Goal: Task Accomplishment & Management: Use online tool/utility

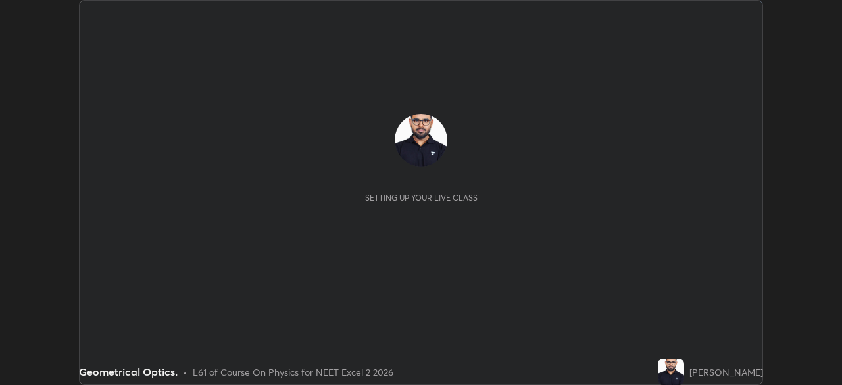
scroll to position [385, 841]
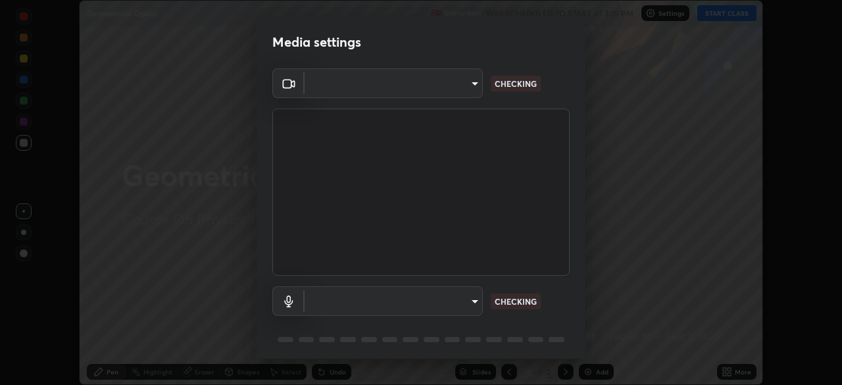
type input "f7a3972b1aa4ccc2bb278f1e0e3147348a18408e8ce32c2dd239d99c5c07823a"
type input "default"
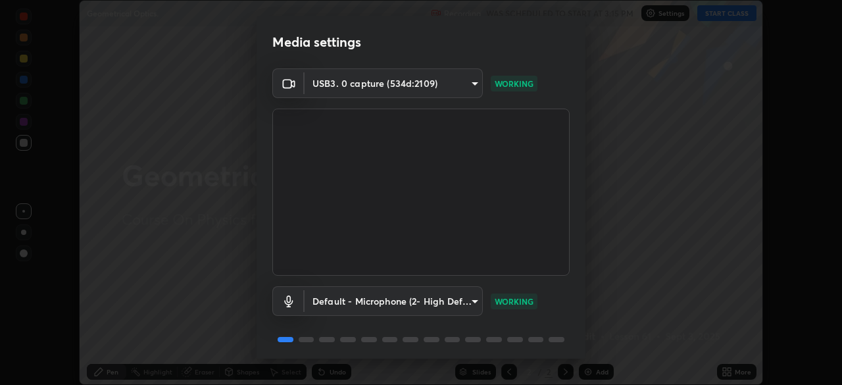
scroll to position [47, 0]
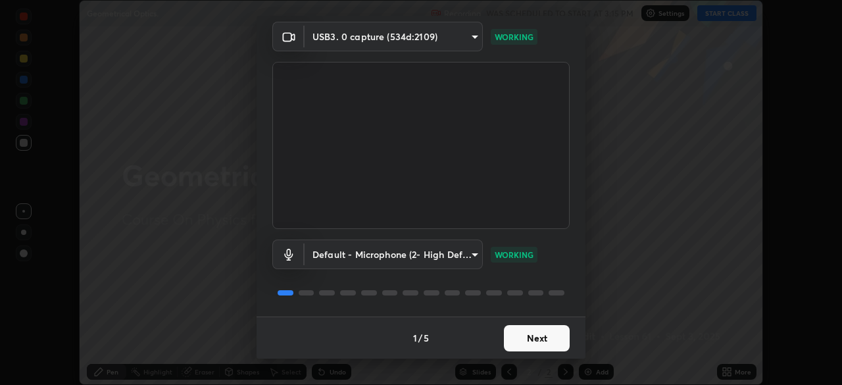
click at [560, 336] on button "Next" at bounding box center [537, 338] width 66 height 26
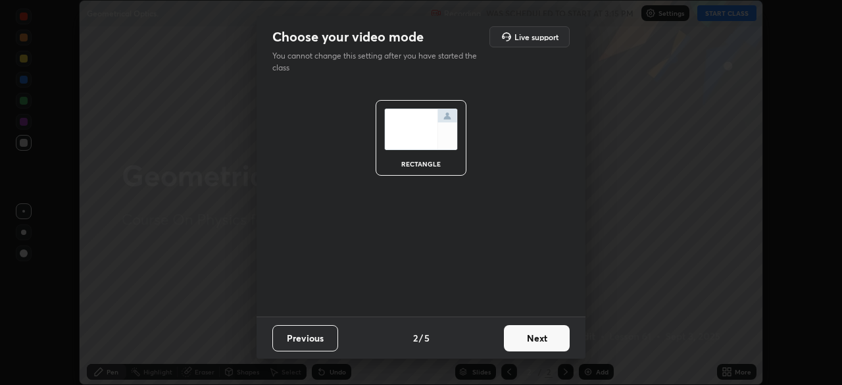
click at [549, 339] on button "Next" at bounding box center [537, 338] width 66 height 26
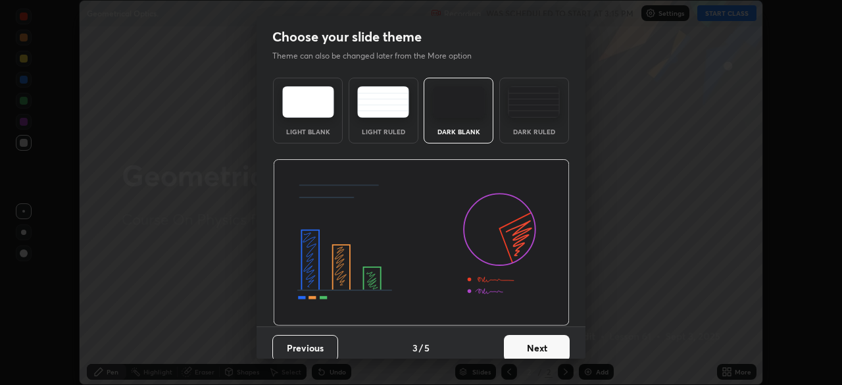
click at [549, 341] on button "Next" at bounding box center [537, 348] width 66 height 26
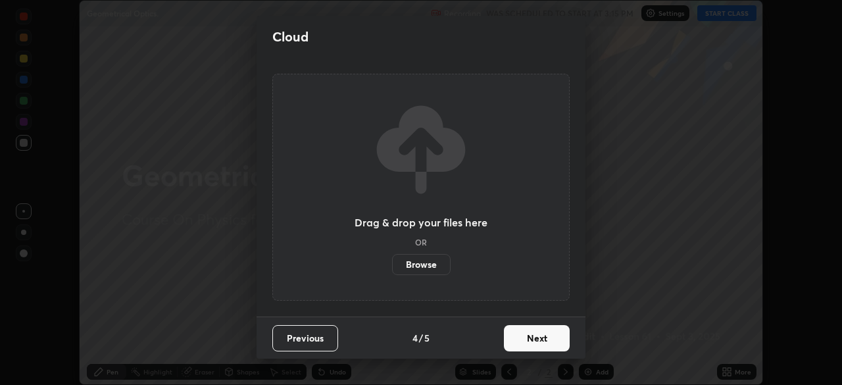
click at [545, 342] on button "Next" at bounding box center [537, 338] width 66 height 26
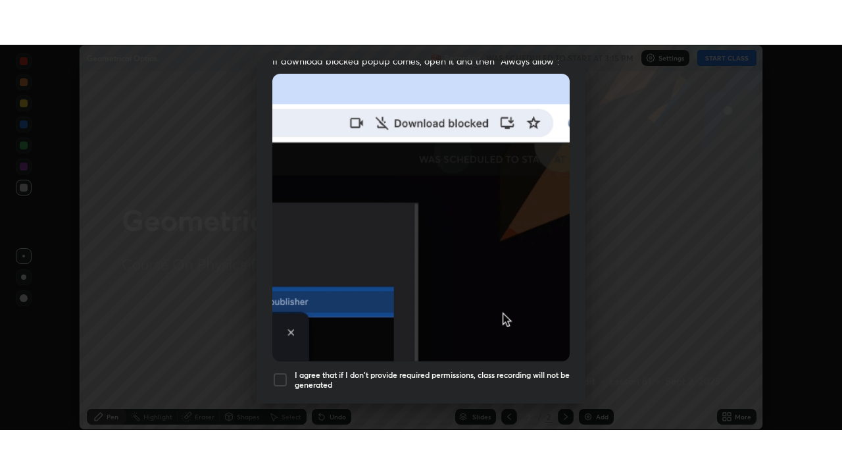
scroll to position [315, 0]
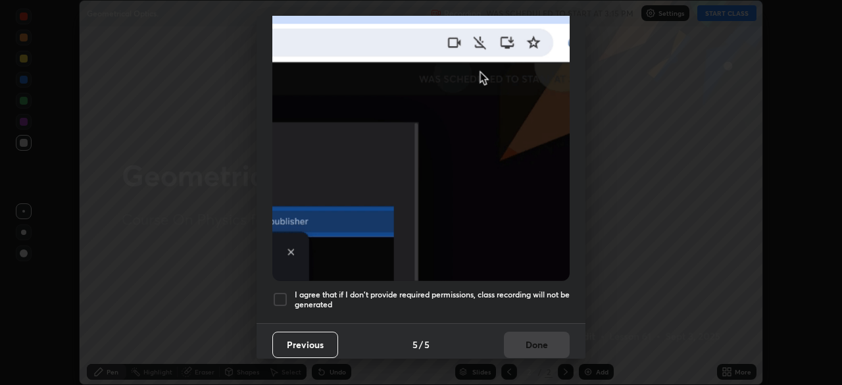
click at [287, 291] on div at bounding box center [280, 299] width 16 height 16
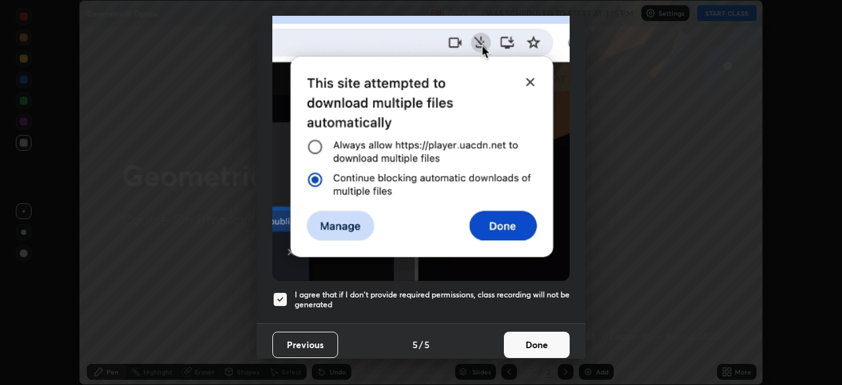
click at [529, 338] on button "Done" at bounding box center [537, 344] width 66 height 26
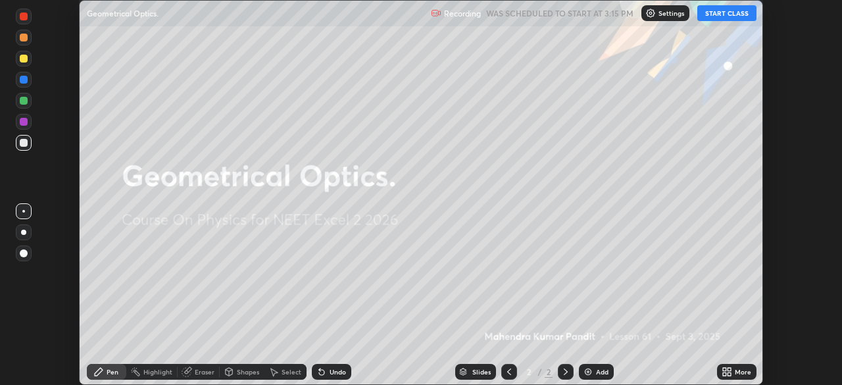
click at [734, 15] on button "START CLASS" at bounding box center [726, 13] width 59 height 16
click at [737, 375] on div "More" at bounding box center [743, 371] width 16 height 7
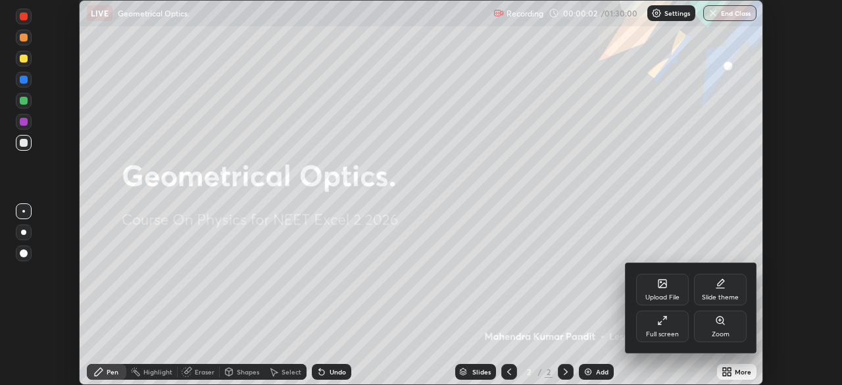
click at [664, 325] on icon at bounding box center [662, 320] width 11 height 11
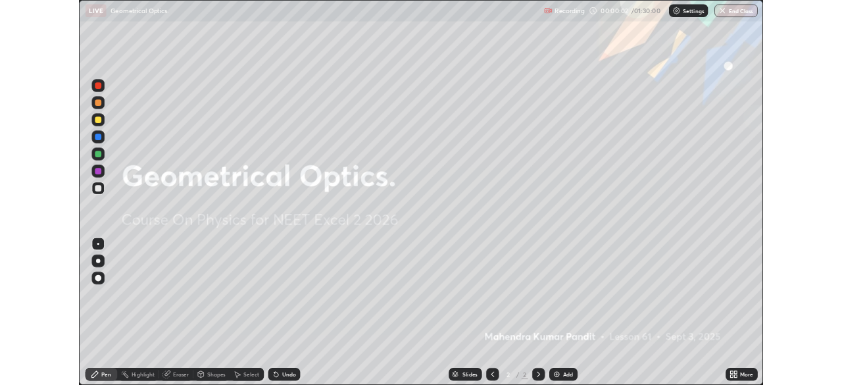
scroll to position [474, 842]
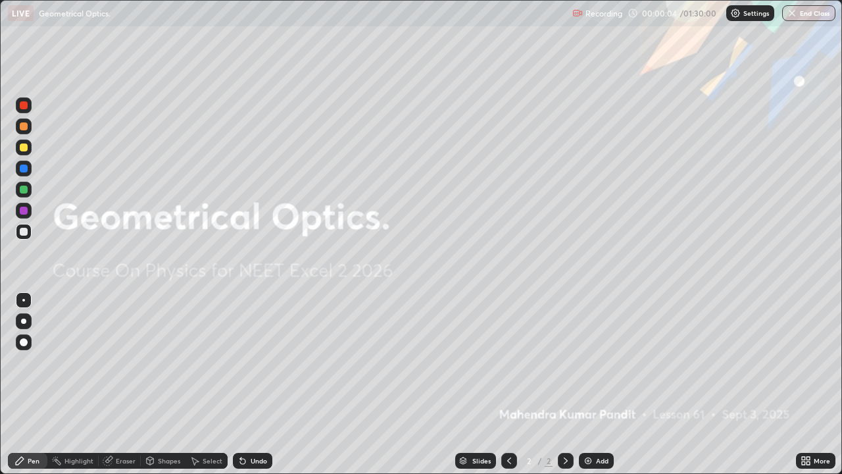
click at [596, 384] on div "Add" at bounding box center [602, 460] width 12 height 7
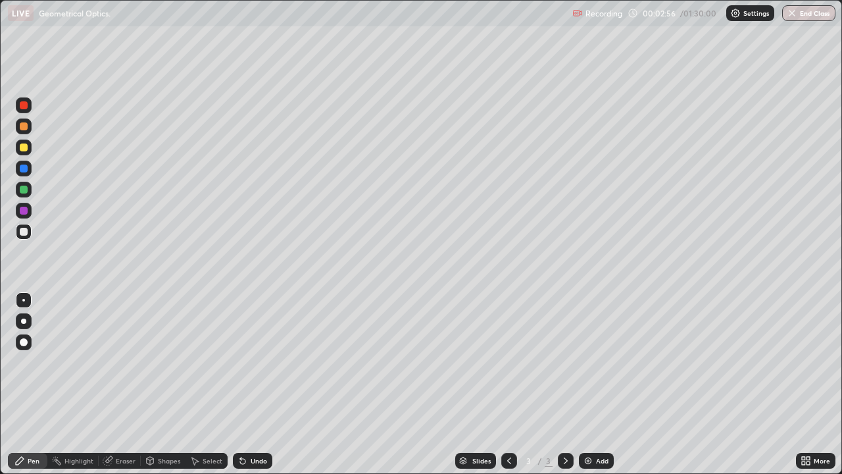
click at [240, 384] on icon at bounding box center [240, 457] width 1 height 1
click at [240, 384] on icon at bounding box center [242, 460] width 5 height 5
click at [121, 384] on div "Eraser" at bounding box center [126, 460] width 20 height 7
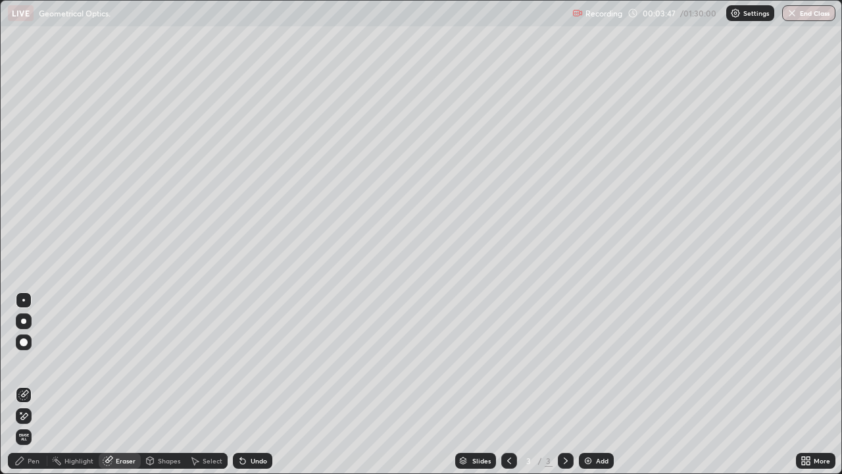
click at [34, 384] on div "Pen" at bounding box center [34, 460] width 12 height 7
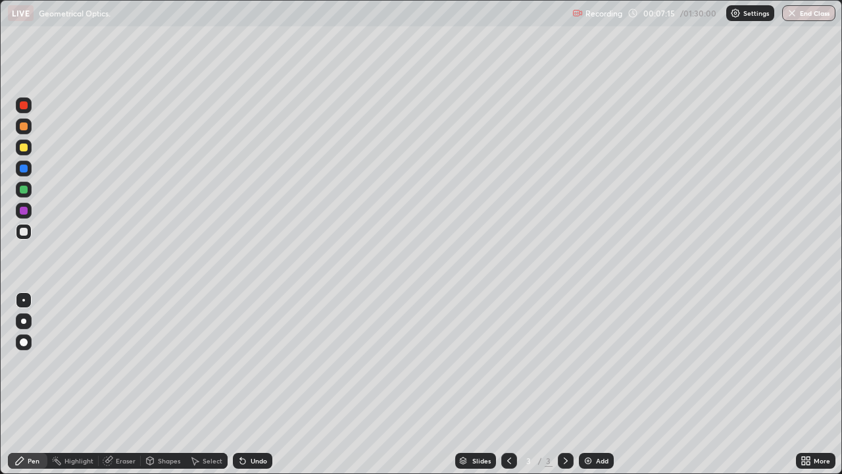
click at [125, 384] on div "Eraser" at bounding box center [126, 460] width 20 height 7
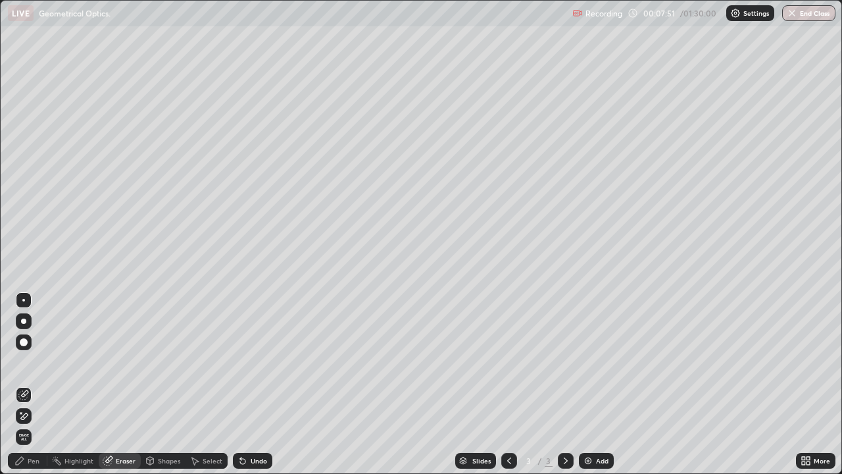
click at [33, 384] on div "Pen" at bounding box center [34, 460] width 12 height 7
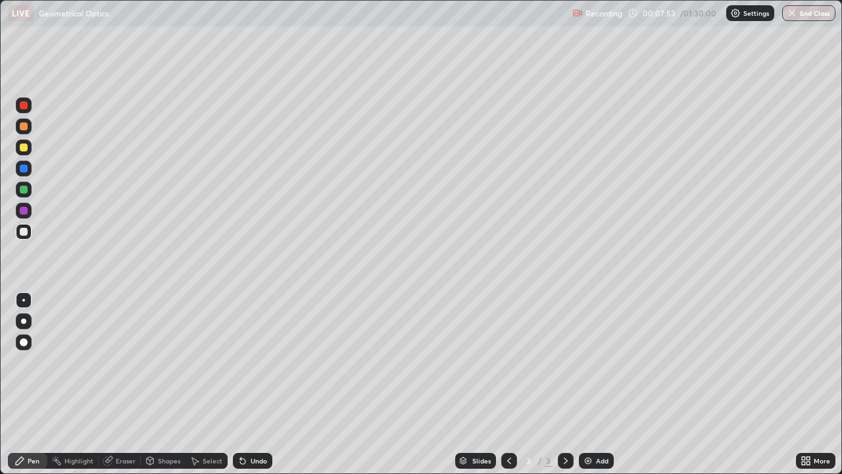
click at [24, 189] on div at bounding box center [24, 189] width 8 height 8
click at [255, 384] on div "Undo" at bounding box center [259, 460] width 16 height 7
click at [197, 384] on icon at bounding box center [195, 461] width 7 height 8
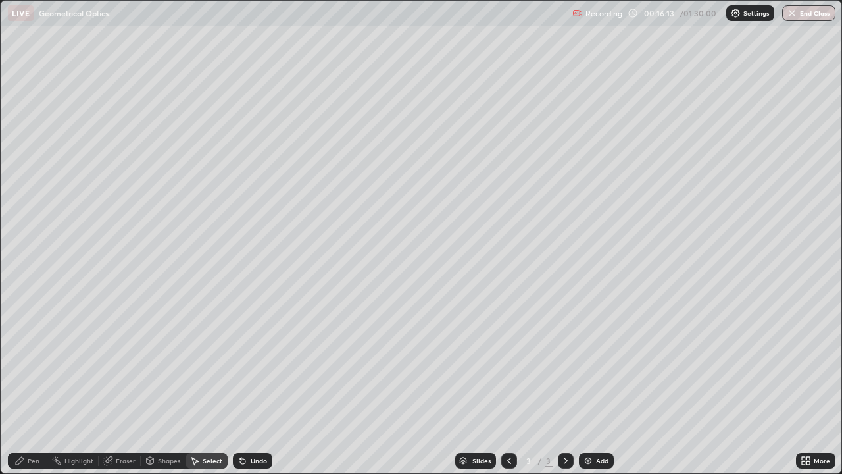
click at [197, 384] on icon at bounding box center [195, 461] width 7 height 8
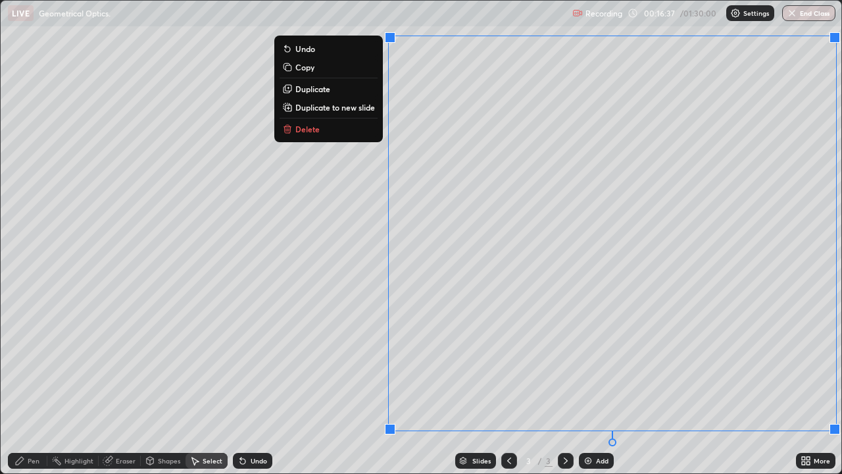
click at [336, 110] on p "Duplicate to new slide" at bounding box center [335, 107] width 80 height 11
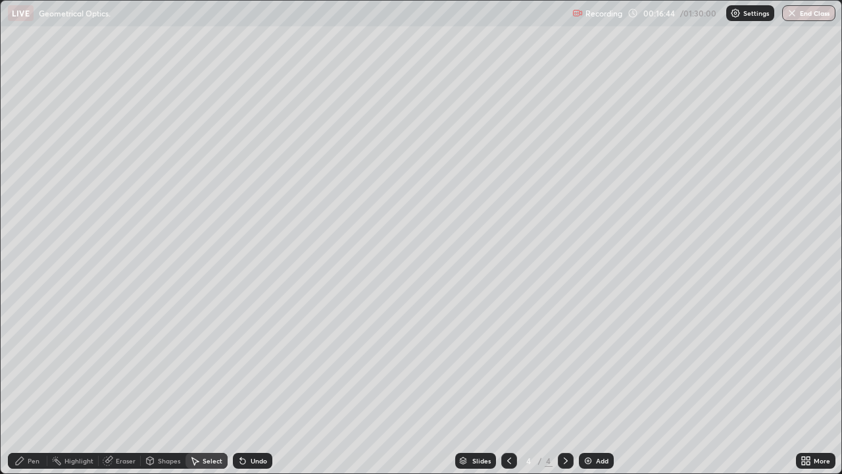
click at [98, 102] on div "0 ° Undo Copy Duplicate Duplicate to new slide Delete" at bounding box center [421, 237] width 841 height 472
click at [32, 384] on div "Pen" at bounding box center [34, 460] width 12 height 7
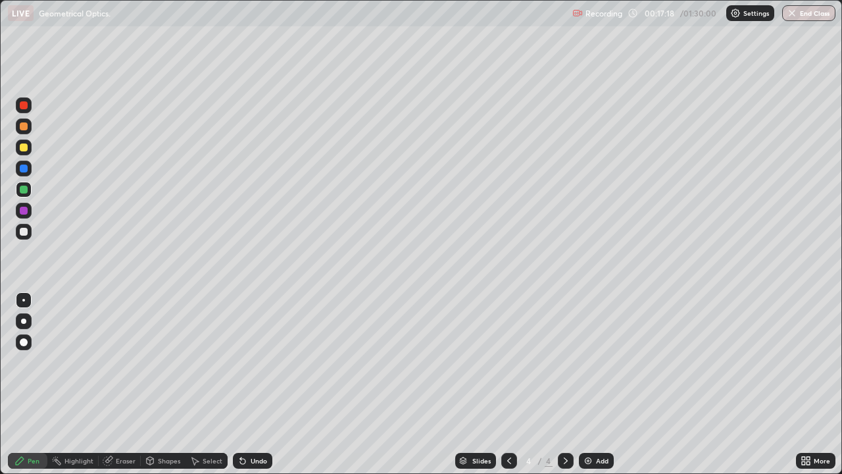
click at [240, 384] on icon at bounding box center [242, 460] width 5 height 5
click at [241, 384] on icon at bounding box center [242, 460] width 5 height 5
click at [239, 384] on div "Undo" at bounding box center [252, 460] width 39 height 16
click at [112, 384] on icon at bounding box center [108, 460] width 11 height 11
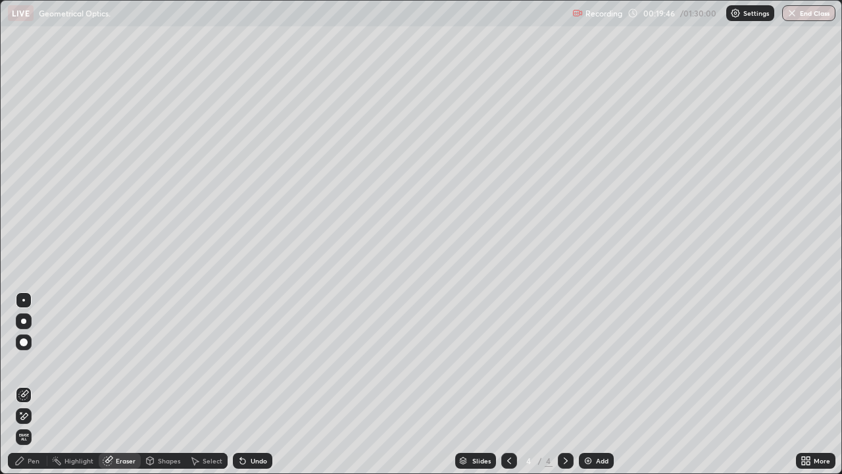
click at [37, 384] on div "Pen" at bounding box center [34, 460] width 12 height 7
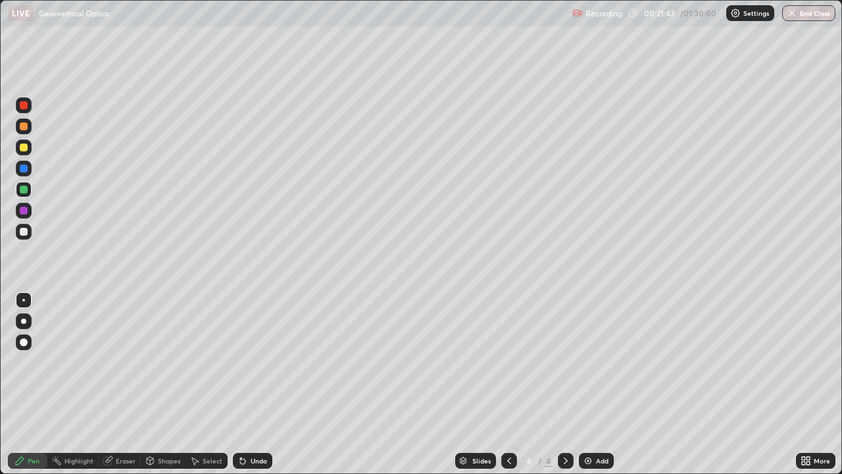
click at [114, 384] on div "Eraser" at bounding box center [120, 460] width 42 height 16
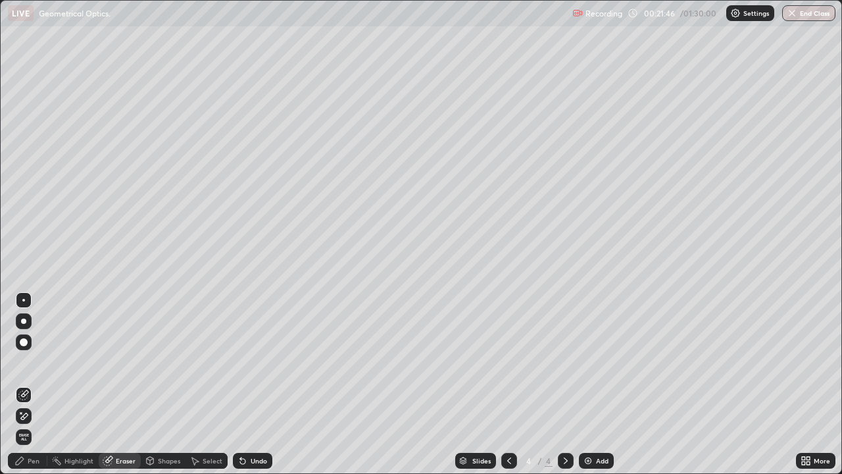
click at [34, 384] on div "Pen" at bounding box center [34, 460] width 12 height 7
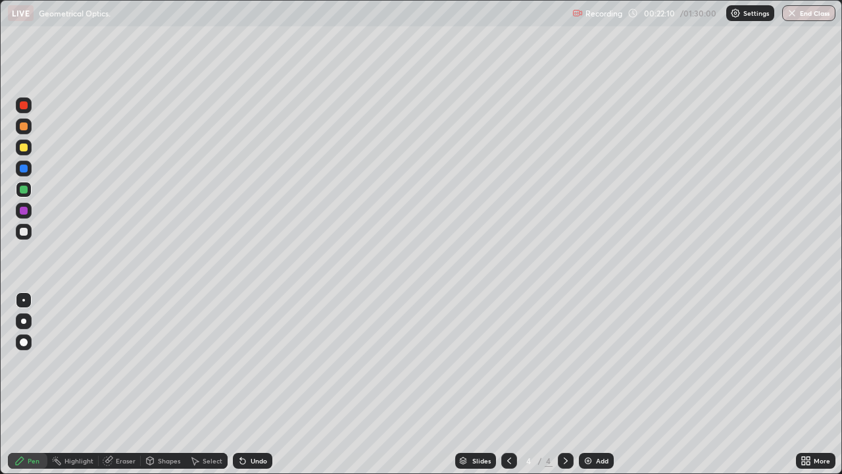
click at [123, 384] on div "Eraser" at bounding box center [126, 460] width 20 height 7
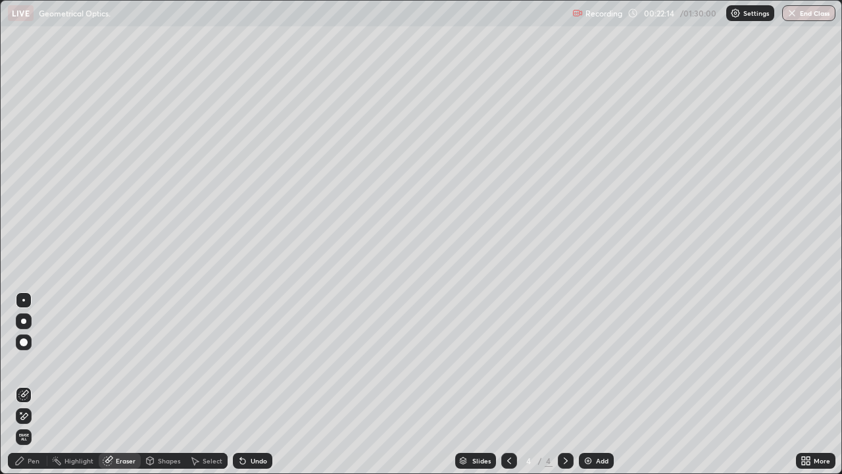
click at [38, 384] on div "Pen" at bounding box center [34, 460] width 12 height 7
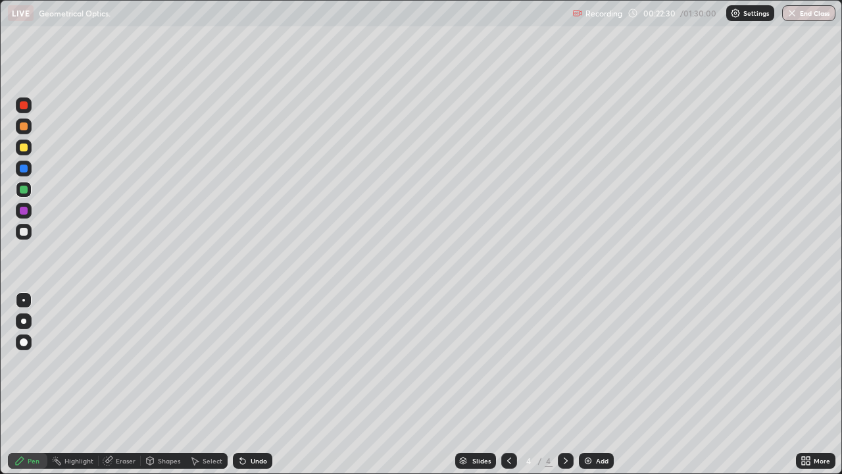
click at [504, 384] on icon at bounding box center [509, 460] width 11 height 11
click at [506, 384] on icon at bounding box center [509, 460] width 11 height 11
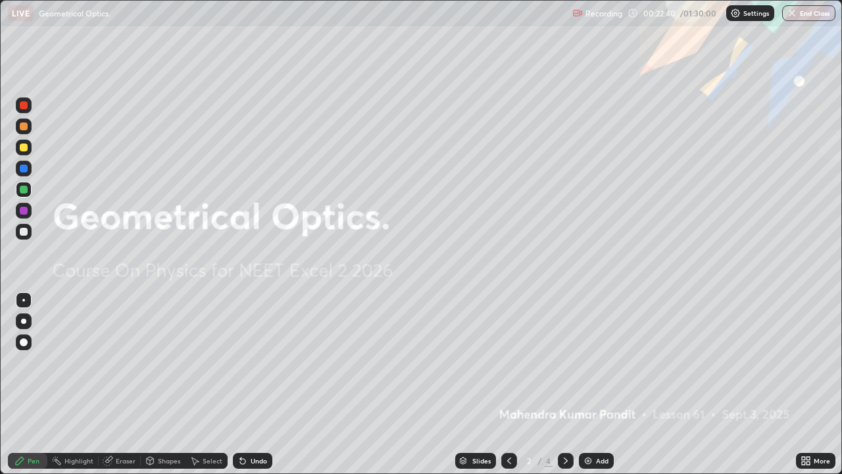
click at [563, 384] on icon at bounding box center [565, 460] width 11 height 11
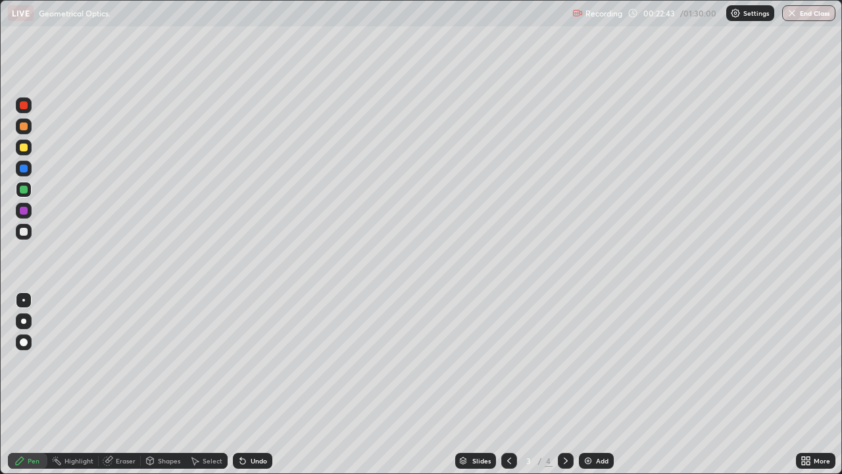
click at [568, 384] on div at bounding box center [566, 460] width 16 height 16
click at [508, 384] on icon at bounding box center [509, 460] width 11 height 11
click at [192, 384] on icon at bounding box center [194, 460] width 11 height 11
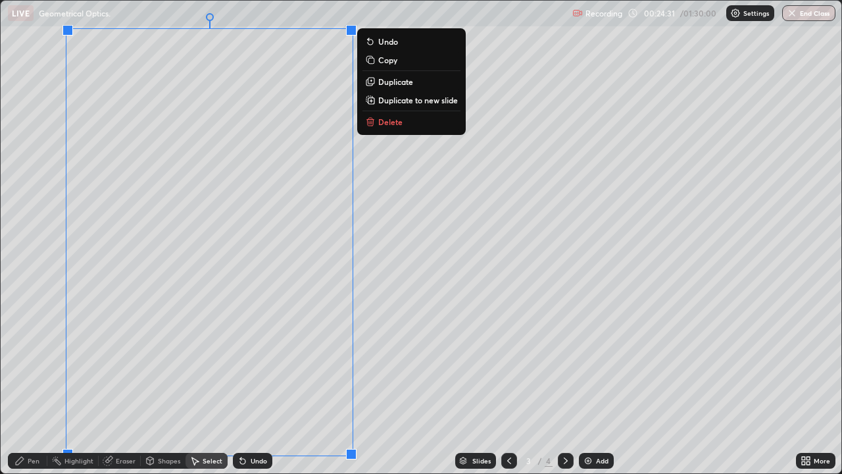
click at [410, 101] on p "Duplicate to new slide" at bounding box center [418, 100] width 80 height 11
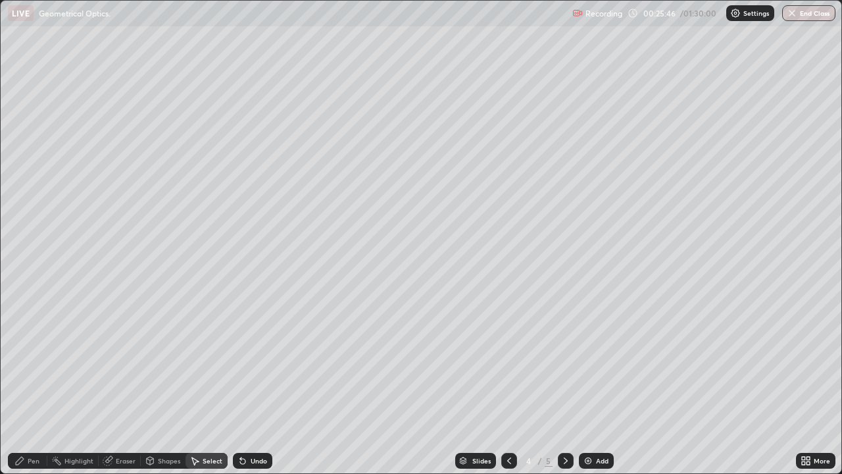
click at [26, 384] on div "Pen" at bounding box center [27, 460] width 39 height 16
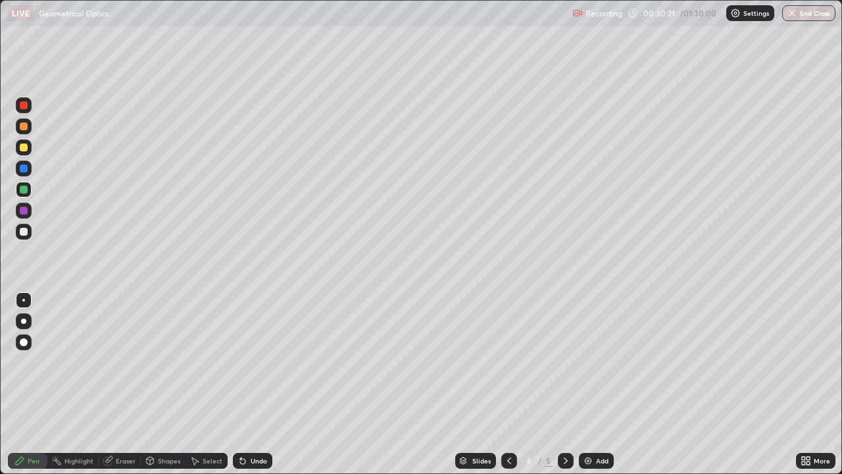
click at [253, 384] on div "Undo" at bounding box center [252, 460] width 39 height 16
click at [246, 384] on div "Undo" at bounding box center [252, 460] width 39 height 16
click at [247, 384] on div "Undo" at bounding box center [252, 460] width 39 height 16
click at [586, 384] on img at bounding box center [588, 460] width 11 height 11
click at [201, 384] on div "Select" at bounding box center [206, 460] width 42 height 16
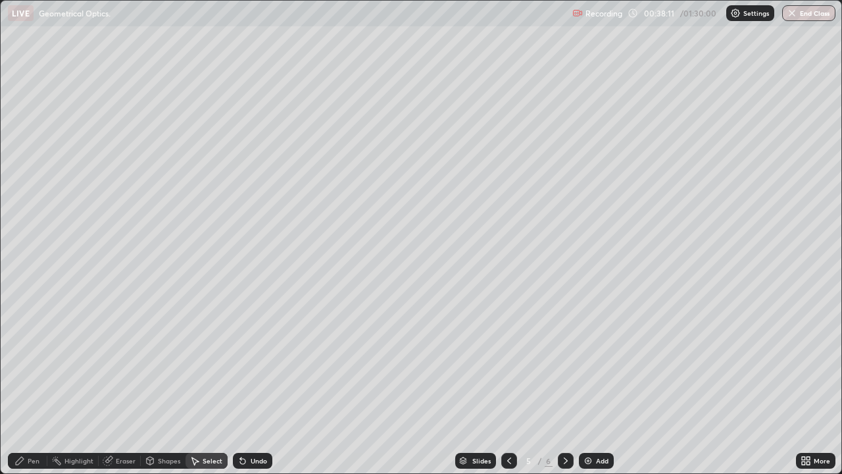
click at [508, 384] on icon at bounding box center [509, 460] width 11 height 11
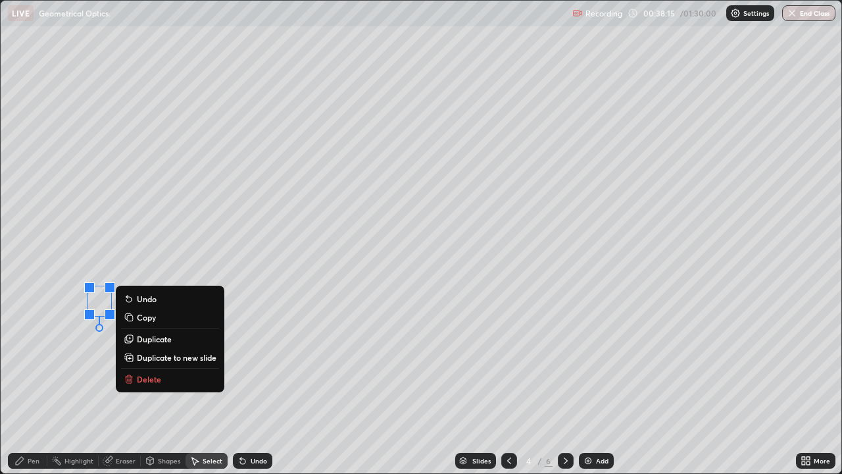
click at [37, 384] on div "Pen" at bounding box center [34, 460] width 12 height 7
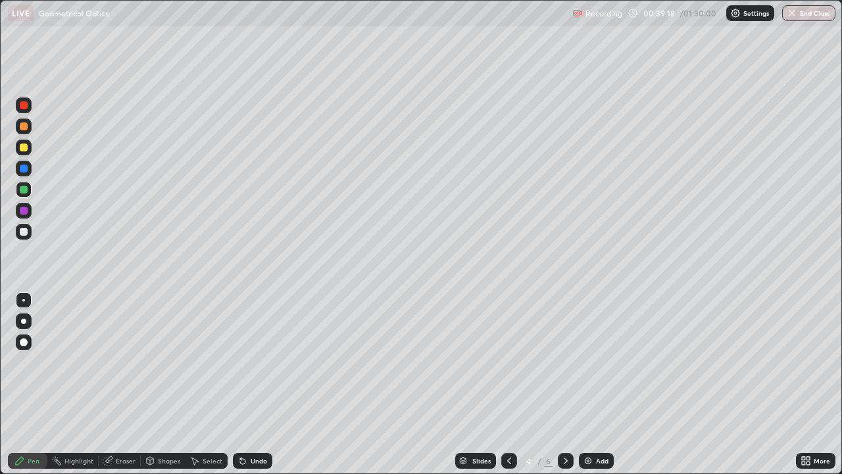
click at [562, 384] on icon at bounding box center [565, 460] width 11 height 11
click at [126, 384] on div "Eraser" at bounding box center [126, 460] width 20 height 7
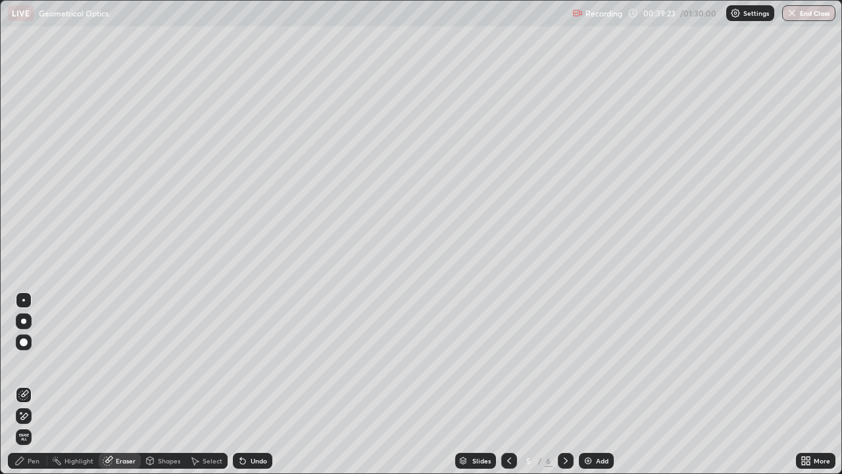
click at [28, 384] on icon at bounding box center [23, 415] width 11 height 11
click at [31, 384] on div "Pen" at bounding box center [34, 460] width 12 height 7
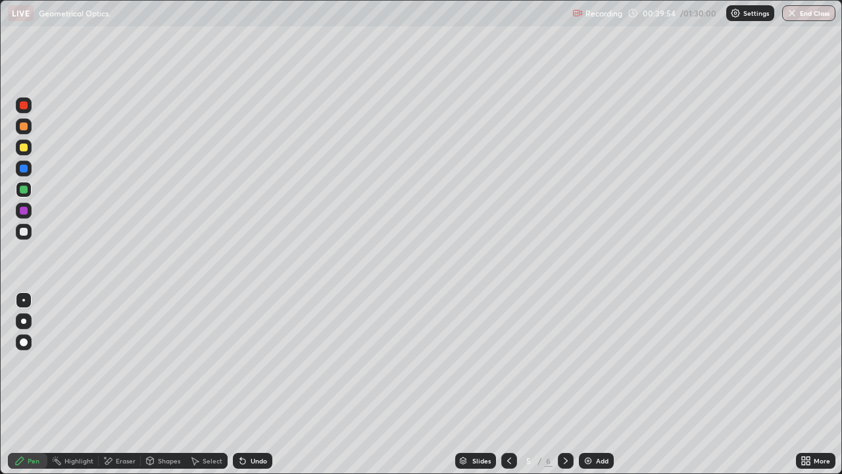
click at [123, 384] on div "Eraser" at bounding box center [126, 460] width 20 height 7
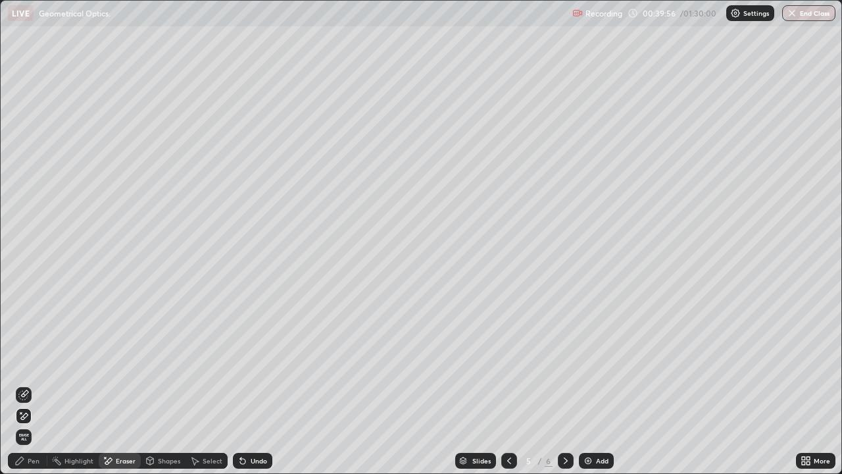
click at [38, 384] on div "Pen" at bounding box center [34, 460] width 12 height 7
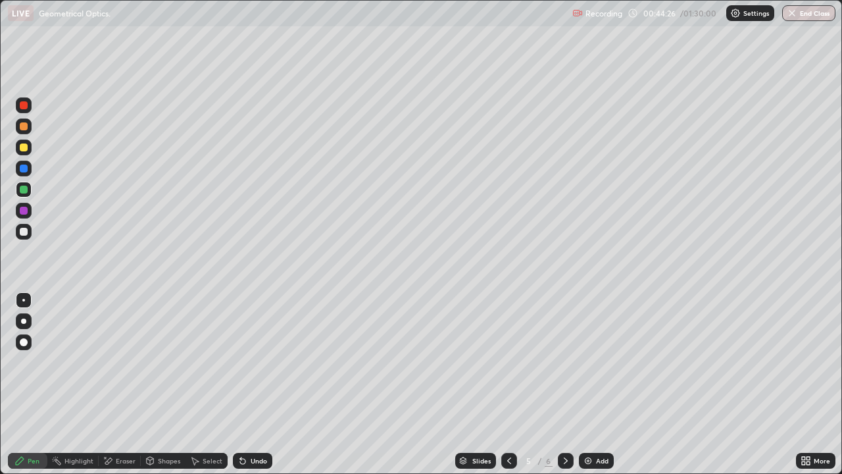
click at [23, 210] on div at bounding box center [24, 211] width 8 height 8
click at [32, 384] on div "Pen" at bounding box center [34, 460] width 12 height 7
click at [70, 384] on div "Highlight" at bounding box center [72, 460] width 51 height 16
click at [116, 384] on div "Eraser" at bounding box center [126, 460] width 20 height 7
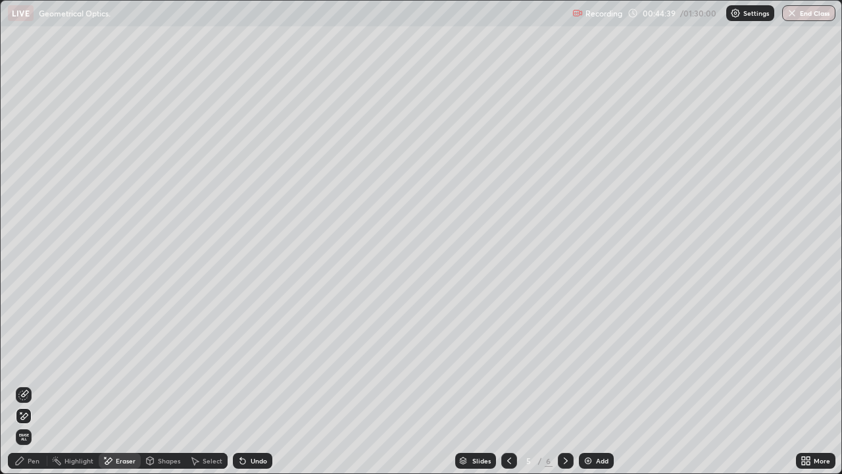
click at [25, 384] on icon at bounding box center [24, 393] width 7 height 7
click at [32, 384] on div "Pen" at bounding box center [34, 460] width 12 height 7
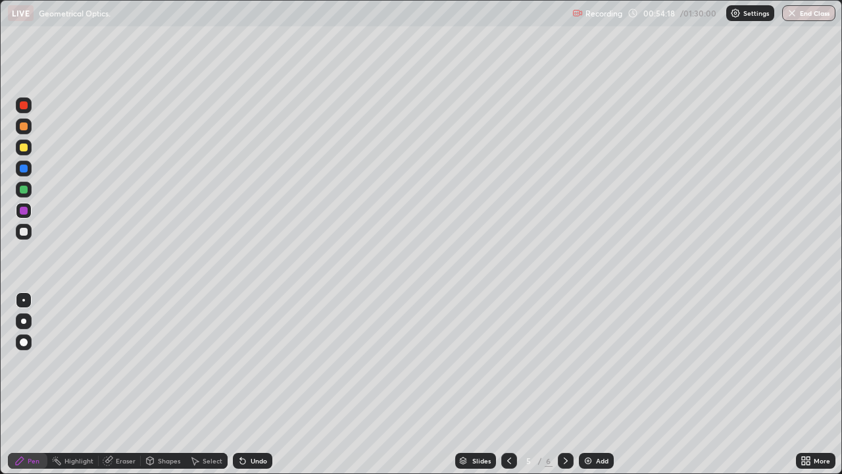
click at [506, 384] on icon at bounding box center [509, 460] width 11 height 11
click at [23, 147] on div at bounding box center [24, 147] width 8 height 8
click at [205, 384] on div "Select" at bounding box center [213, 460] width 20 height 7
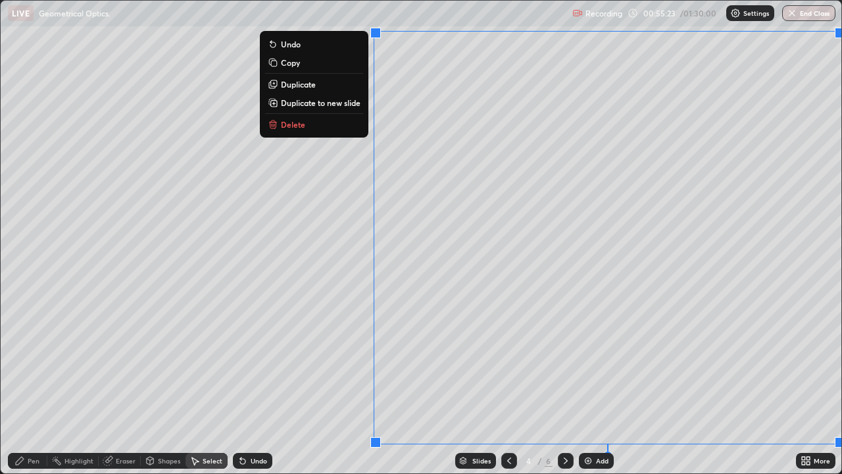
click at [304, 125] on button "Delete" at bounding box center [314, 124] width 98 height 16
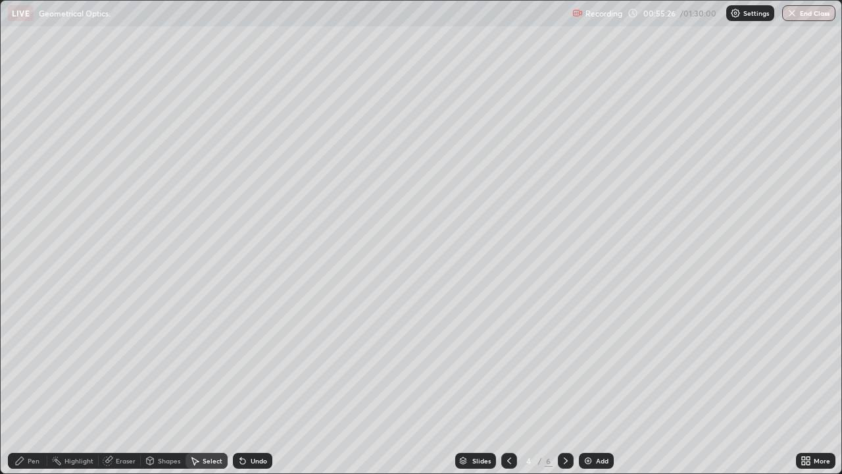
click at [33, 384] on div "Pen" at bounding box center [34, 460] width 12 height 7
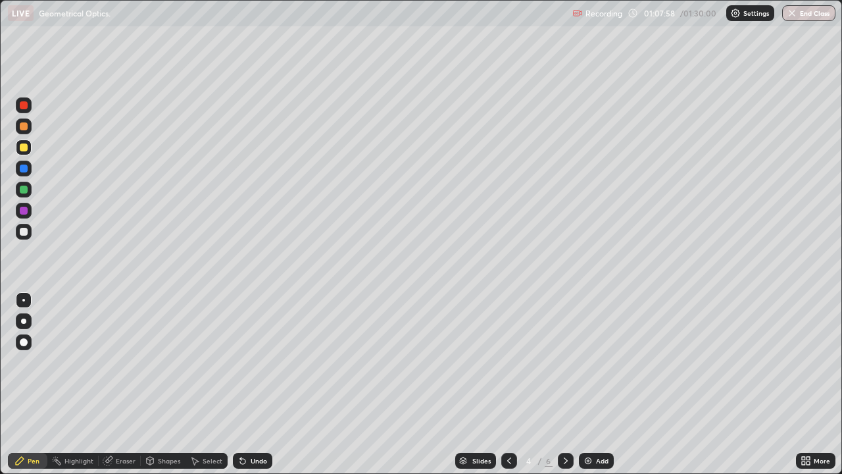
click at [34, 240] on div at bounding box center [23, 231] width 21 height 21
click at [123, 384] on div "Eraser" at bounding box center [126, 460] width 20 height 7
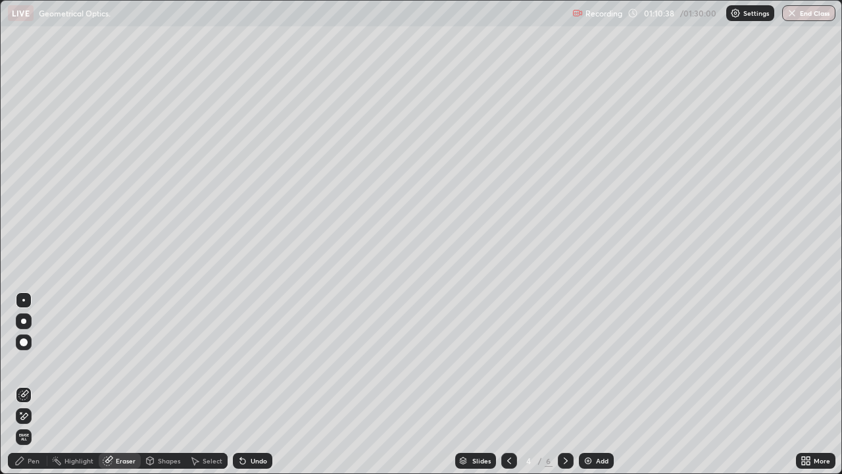
click at [21, 384] on icon at bounding box center [20, 412] width 1 height 1
click at [33, 384] on div "Pen" at bounding box center [34, 460] width 12 height 7
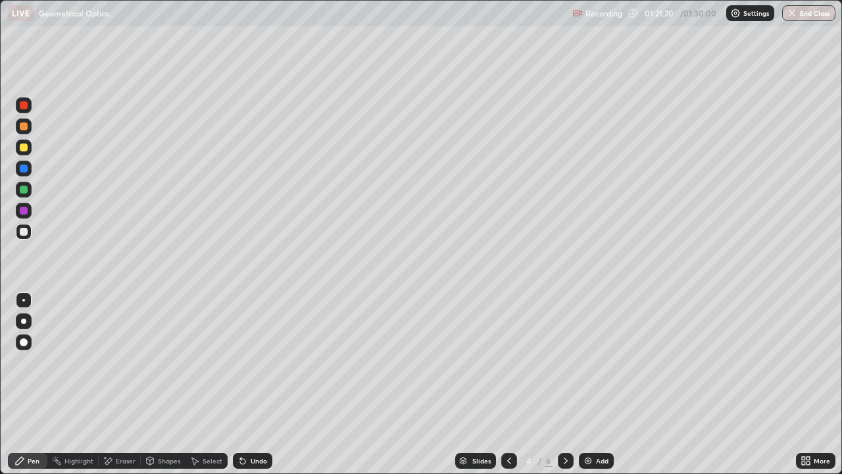
click at [588, 384] on img at bounding box center [588, 460] width 11 height 11
click at [251, 384] on div "Undo" at bounding box center [259, 460] width 16 height 7
click at [248, 384] on div "Undo" at bounding box center [252, 460] width 39 height 16
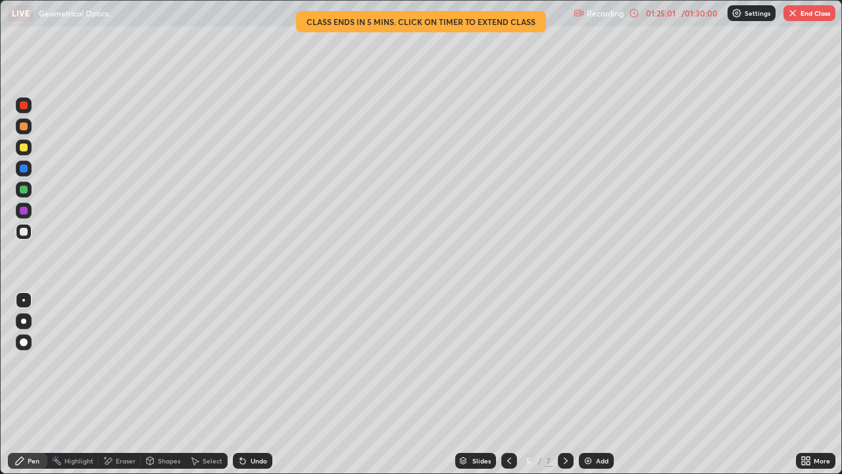
click at [508, 384] on icon at bounding box center [509, 460] width 11 height 11
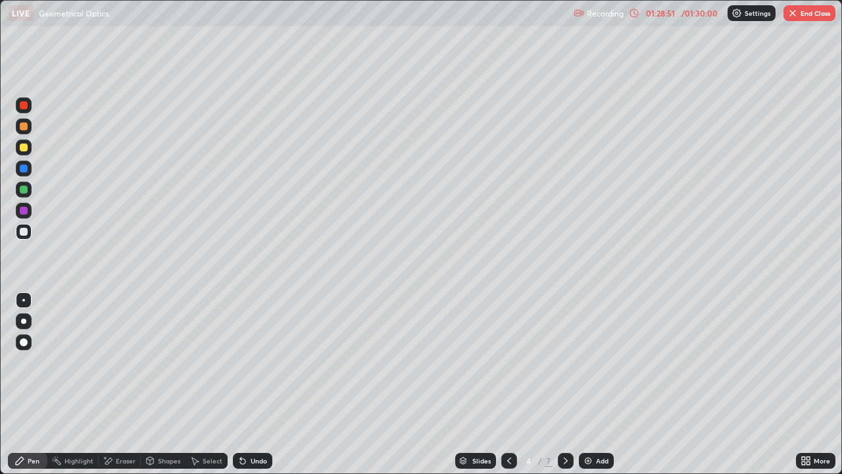
click at [564, 384] on icon at bounding box center [566, 460] width 4 height 7
click at [564, 384] on icon at bounding box center [565, 460] width 11 height 11
click at [565, 384] on icon at bounding box center [565, 460] width 11 height 11
click at [562, 384] on icon at bounding box center [565, 460] width 11 height 11
click at [506, 384] on icon at bounding box center [509, 460] width 11 height 11
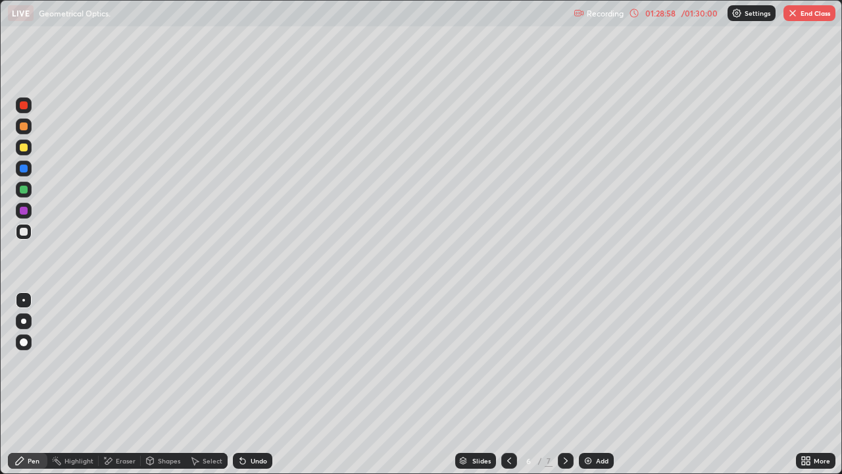
click at [506, 384] on icon at bounding box center [509, 460] width 11 height 11
click at [501, 384] on div at bounding box center [509, 460] width 16 height 26
click at [565, 384] on icon at bounding box center [565, 460] width 11 height 11
click at [804, 384] on icon at bounding box center [803, 462] width 3 height 3
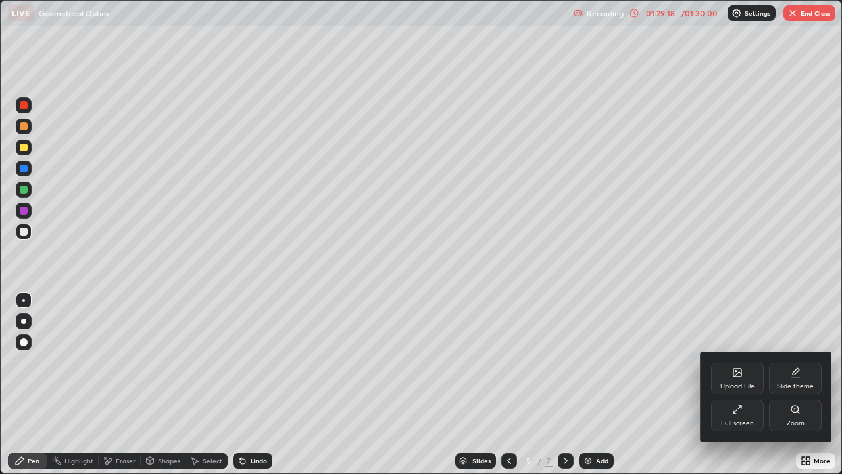
click at [729, 384] on div "Full screen" at bounding box center [737, 423] width 33 height 7
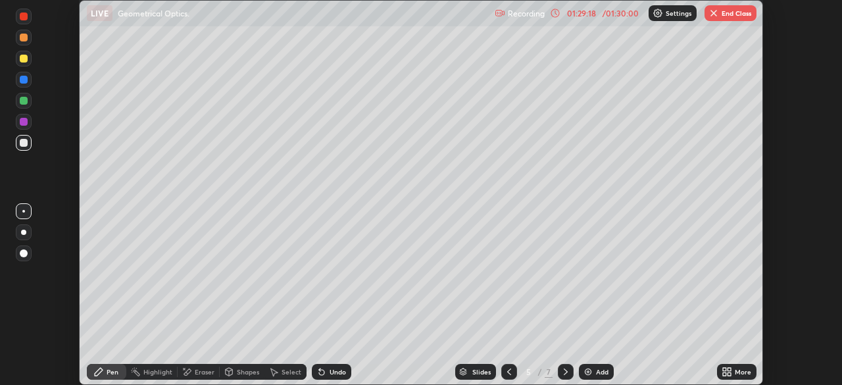
scroll to position [65386, 64928]
click at [726, 12] on button "End Class" at bounding box center [730, 13] width 52 height 16
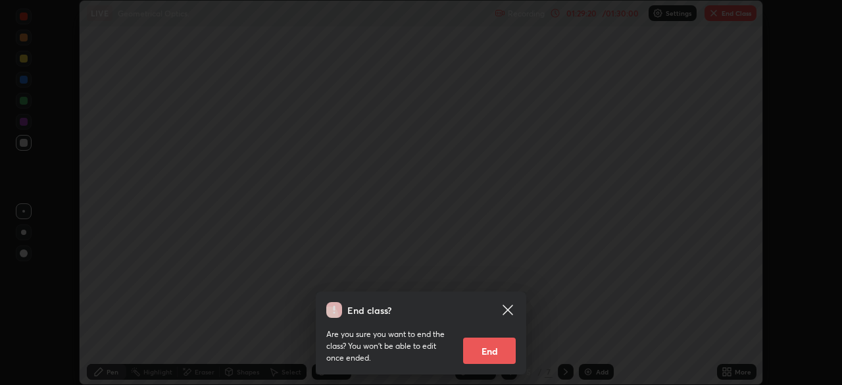
click at [497, 354] on button "End" at bounding box center [489, 350] width 53 height 26
